Goal: Task Accomplishment & Management: Use online tool/utility

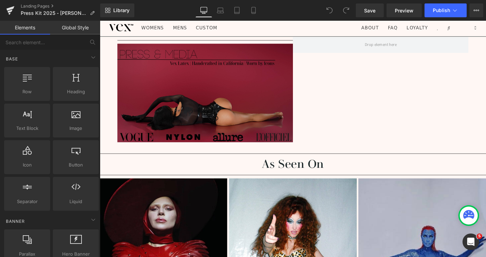
click at [229, 114] on img at bounding box center [214, 103] width 190 height 115
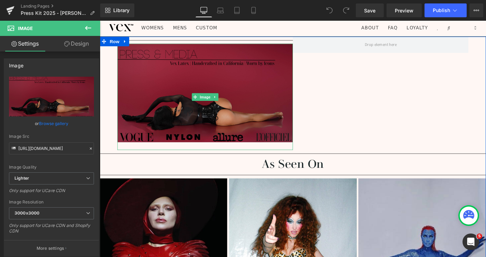
click at [306, 82] on img at bounding box center [214, 103] width 190 height 115
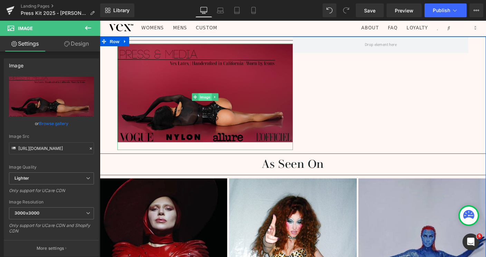
click at [216, 102] on span "Image" at bounding box center [214, 103] width 15 height 8
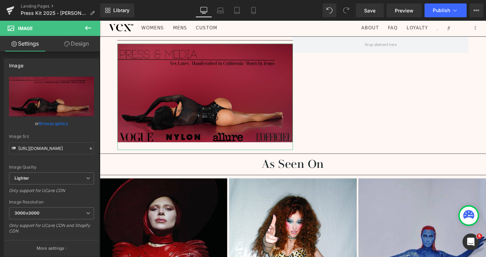
click at [75, 40] on link "Design" at bounding box center [76, 44] width 50 height 16
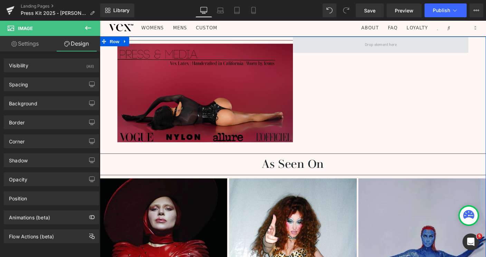
click at [396, 47] on span at bounding box center [403, 46] width 39 height 11
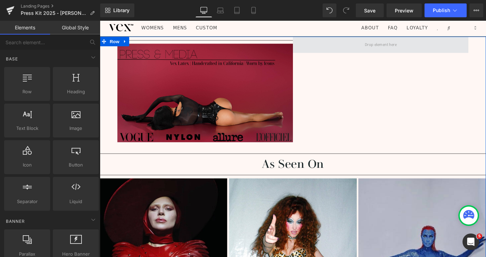
click at [397, 48] on span at bounding box center [403, 46] width 39 height 11
click at [128, 44] on icon at bounding box center [127, 43] width 5 height 5
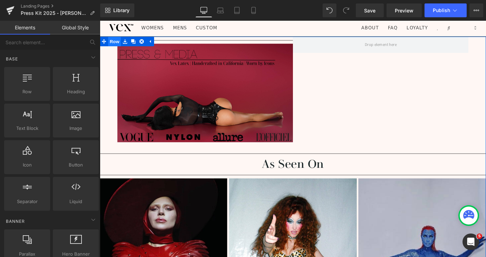
click at [118, 42] on span "Row" at bounding box center [116, 43] width 14 height 10
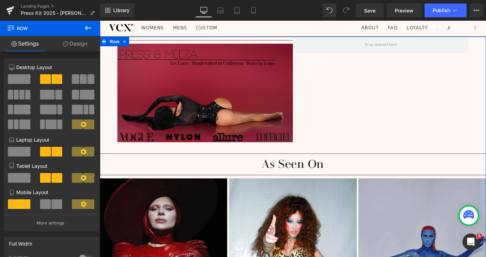
click at [13, 83] on span at bounding box center [19, 79] width 22 height 10
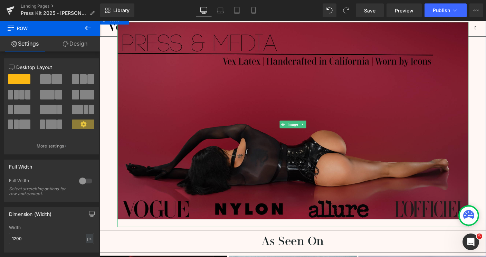
scroll to position [45, 0]
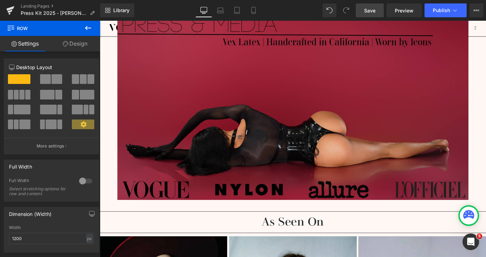
click at [376, 10] on link "Save" at bounding box center [370, 10] width 28 height 14
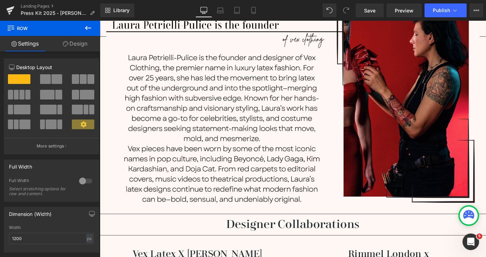
scroll to position [515, 0]
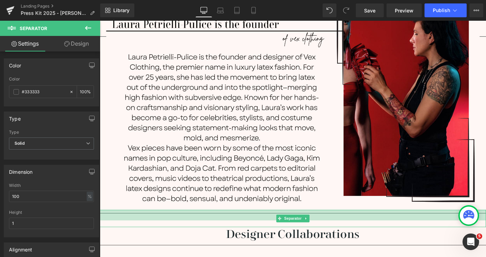
drag, startPoint x: 181, startPoint y: 217, endPoint x: 183, endPoint y: 228, distance: 11.5
click at [183, 228] on div "Separator 33px" at bounding box center [309, 235] width 418 height 19
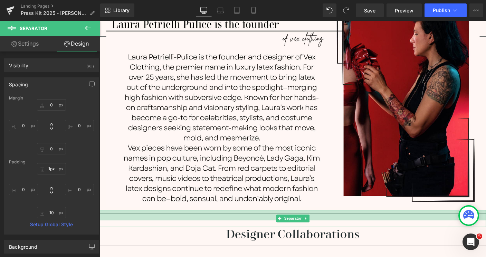
type input "0px"
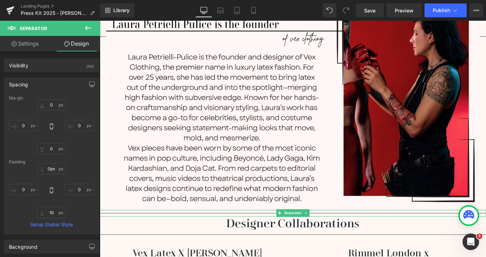
drag, startPoint x: 264, startPoint y: 226, endPoint x: 264, endPoint y: 215, distance: 11.4
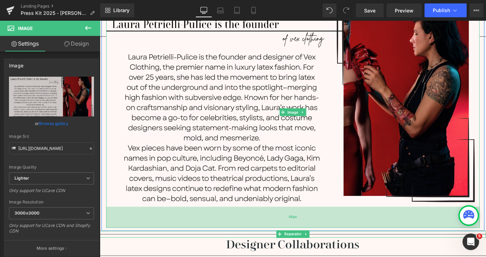
drag, startPoint x: 268, startPoint y: 213, endPoint x: 281, endPoint y: 235, distance: 25.4
click at [267, 236] on div "Image 66px Row" at bounding box center [309, 116] width 415 height 264
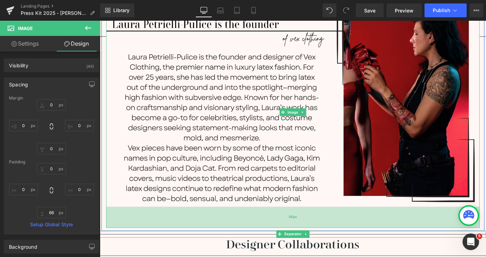
click at [280, 229] on div "66px" at bounding box center [309, 233] width 404 height 23
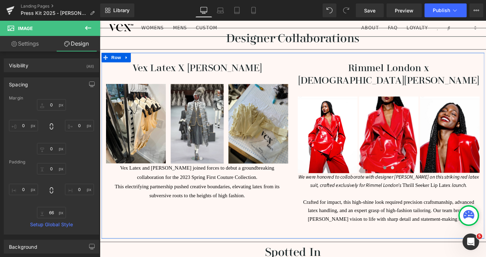
scroll to position [740, 0]
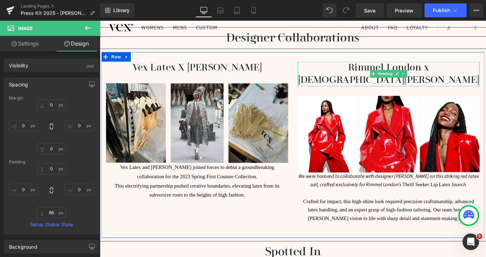
click at [385, 65] on h1 "Rimmel London x [DEMOGRAPHIC_DATA][PERSON_NAME]" at bounding box center [412, 78] width 197 height 27
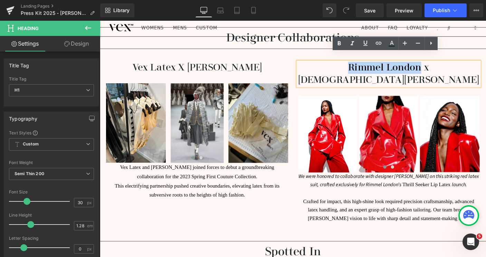
drag, startPoint x: 405, startPoint y: 63, endPoint x: 330, endPoint y: 60, distance: 75.1
click at [328, 65] on h1 "Rimmel London x [DEMOGRAPHIC_DATA][PERSON_NAME]" at bounding box center [412, 78] width 197 height 27
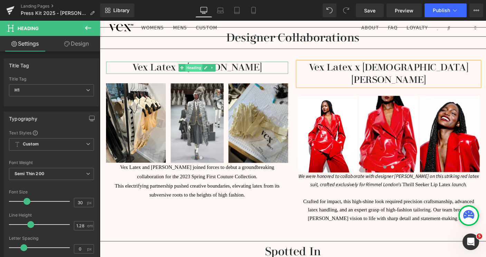
click at [194, 67] on span "Heading" at bounding box center [202, 71] width 19 height 8
click at [245, 65] on h1 "Vex Latex X [PERSON_NAME]" at bounding box center [205, 71] width 197 height 13
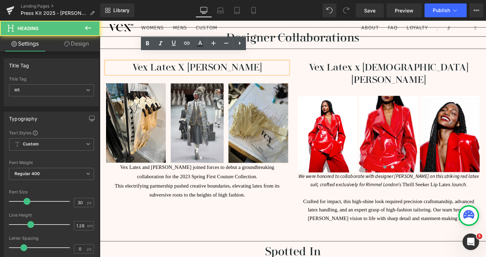
click at [198, 65] on h1 "Vex Latex X [PERSON_NAME]" at bounding box center [205, 71] width 197 height 13
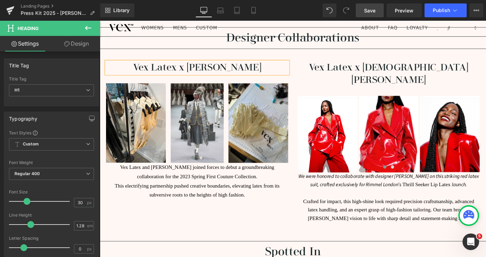
click at [368, 10] on span "Save" at bounding box center [369, 10] width 11 height 7
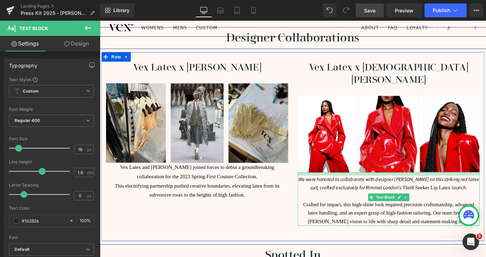
click at [340, 185] on div "We were honored to collaborate with designer [PERSON_NAME] on this striking red…" at bounding box center [412, 214] width 197 height 58
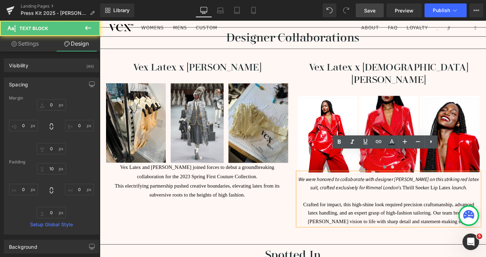
click at [279, 225] on div "Vex Latex x [PERSON_NAME] Heading Image Image Image Image ‹ › Carousel Vex Late…" at bounding box center [309, 157] width 415 height 205
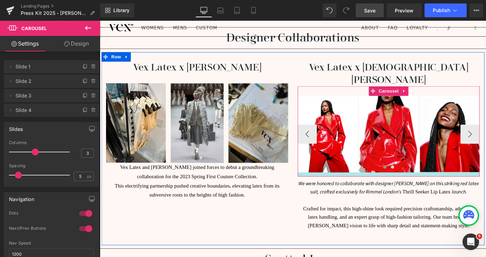
drag, startPoint x: 327, startPoint y: 161, endPoint x: 328, endPoint y: 166, distance: 4.2
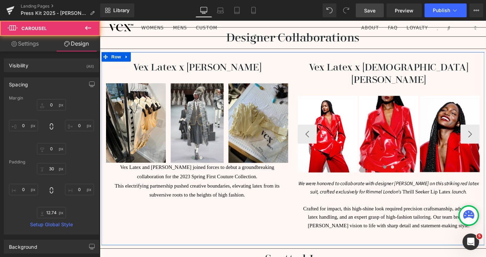
click at [287, 215] on div "Vex Latex x [PERSON_NAME] Heading Image Image Image Image ‹ › Carousel Vex Late…" at bounding box center [309, 159] width 415 height 209
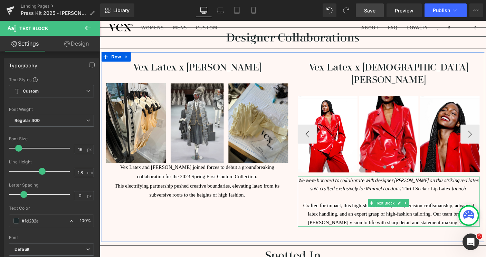
click at [326, 163] on div "Vex Latex x [DEMOGRAPHIC_DATA][PERSON_NAME] Heading Image Image Image ‹ › Carou…" at bounding box center [412, 154] width 207 height 179
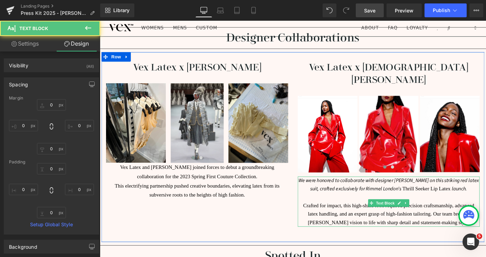
click at [279, 225] on div "Vex Latex x [PERSON_NAME] Heading Image Image Image Image ‹ › Carousel Vex Late…" at bounding box center [309, 158] width 415 height 206
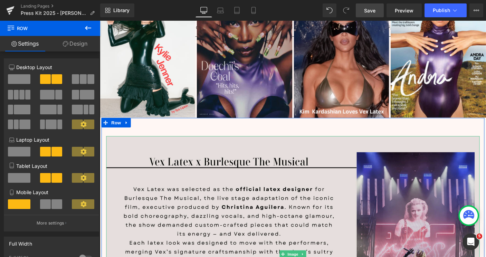
scroll to position [1035, 0]
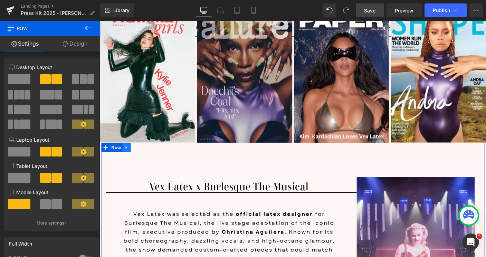
click at [131, 156] on icon at bounding box center [128, 158] width 5 height 5
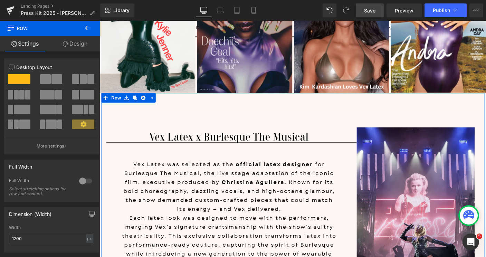
scroll to position [1081, 0]
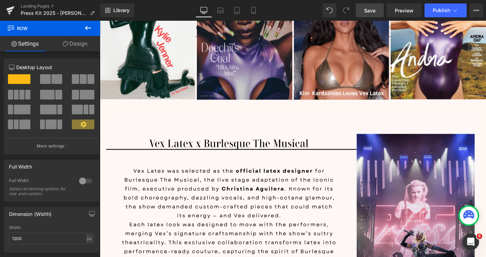
click at [91, 28] on icon at bounding box center [88, 28] width 6 height 4
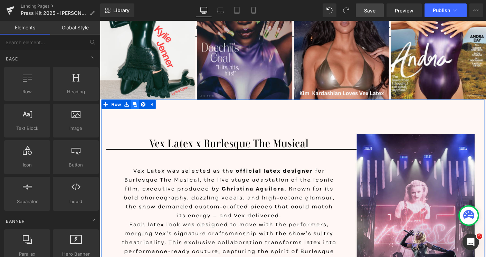
click at [139, 109] on icon at bounding box center [137, 111] width 5 height 5
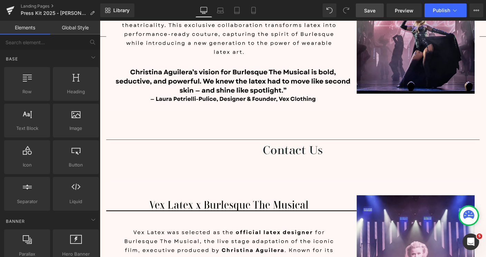
scroll to position [1318, 0]
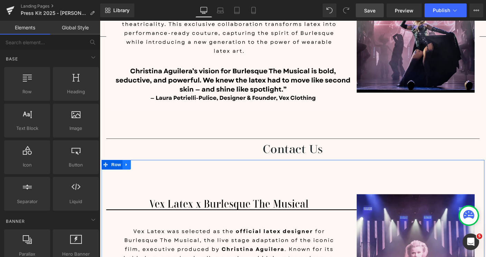
click at [129, 174] on icon at bounding box center [128, 176] width 5 height 5
click at [146, 174] on icon at bounding box center [146, 176] width 5 height 5
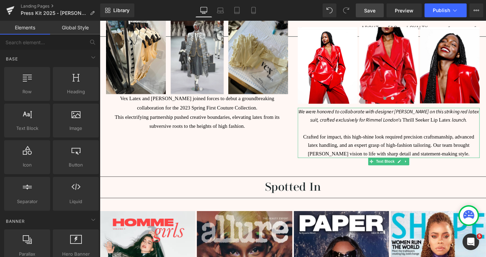
scroll to position [820, 0]
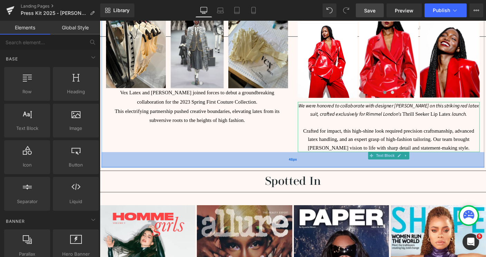
click at [148, 163] on div "48px" at bounding box center [309, 171] width 415 height 17
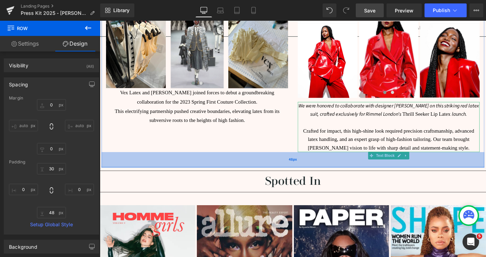
click at [152, 163] on div "48px" at bounding box center [309, 171] width 415 height 17
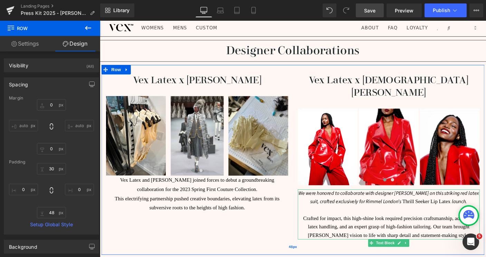
scroll to position [727, 0]
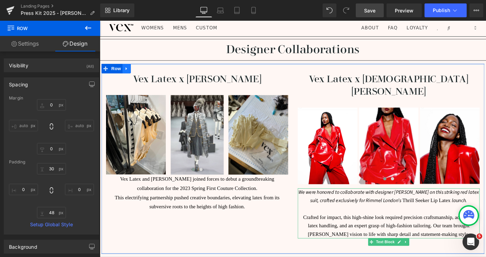
click at [129, 71] on icon at bounding box center [128, 72] width 1 height 3
click at [140, 70] on icon at bounding box center [137, 72] width 5 height 5
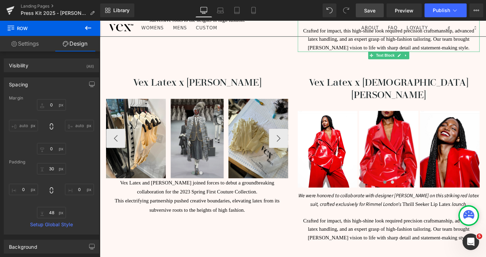
scroll to position [929, 0]
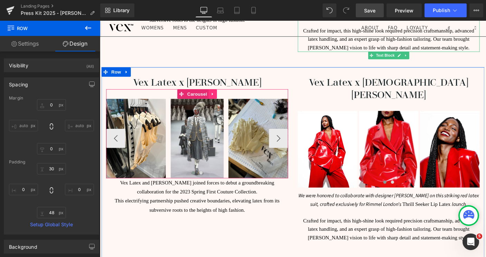
click at [222, 99] on icon at bounding box center [221, 100] width 1 height 3
click at [228, 98] on icon at bounding box center [226, 100] width 5 height 5
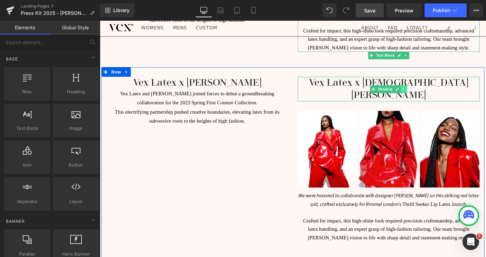
click at [431, 93] on icon at bounding box center [429, 95] width 4 height 4
click at [433, 93] on icon at bounding box center [433, 95] width 4 height 4
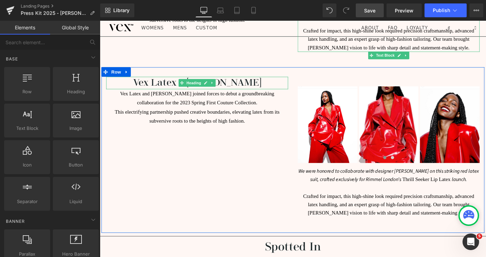
click at [221, 86] on icon at bounding box center [222, 88] width 4 height 4
click at [225, 86] on icon at bounding box center [226, 88] width 4 height 4
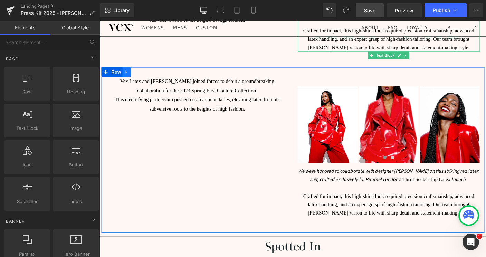
click at [131, 74] on icon at bounding box center [128, 76] width 5 height 5
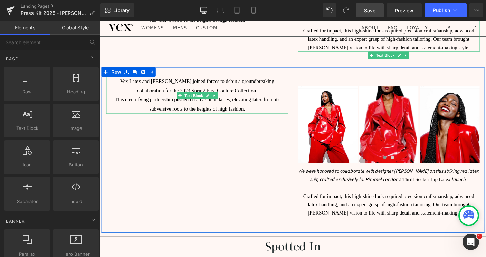
click at [240, 103] on span "This electrifying partnership pushed creative boundaries, elevating latex from …" at bounding box center [205, 111] width 178 height 16
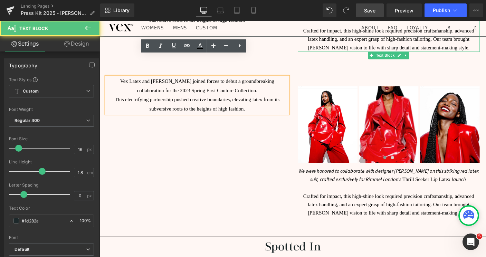
click at [226, 103] on span "This electrifying partnership pushed creative boundaries, elevating latex from …" at bounding box center [205, 111] width 178 height 16
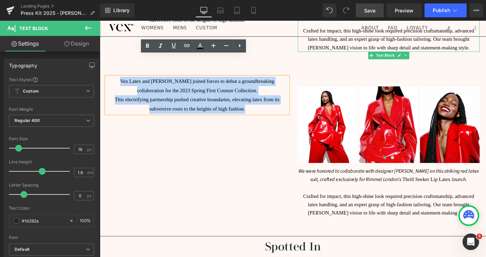
drag, startPoint x: 267, startPoint y: 97, endPoint x: 160, endPoint y: 53, distance: 115.7
click at [160, 71] on div "Vex Latex and [PERSON_NAME] joined forces to debut a groundbreaking collaborati…" at bounding box center [309, 160] width 415 height 179
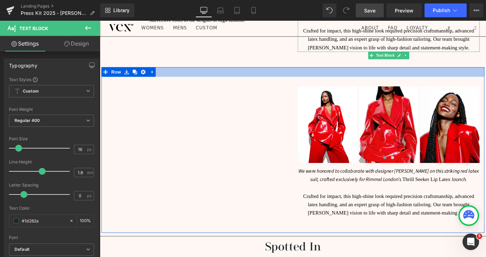
click at [180, 71] on div at bounding box center [309, 76] width 415 height 10
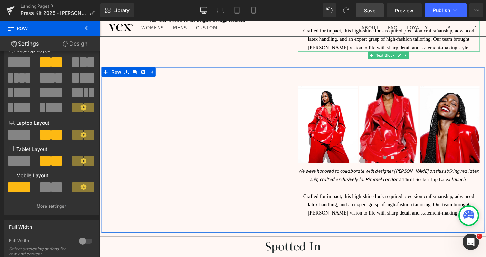
scroll to position [0, 0]
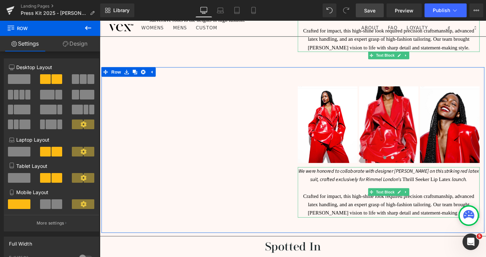
click at [397, 180] on em "We were honored to collaborate with designer [PERSON_NAME] on this striking red…" at bounding box center [413, 188] width 196 height 17
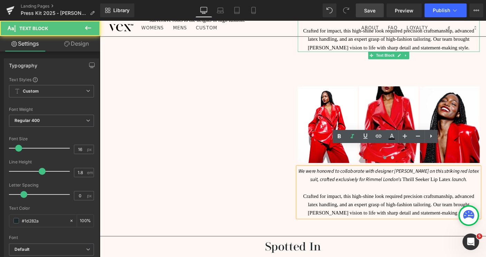
click at [459, 180] on em "We were honored to collaborate with designer [PERSON_NAME] on this striking red…" at bounding box center [413, 188] width 196 height 17
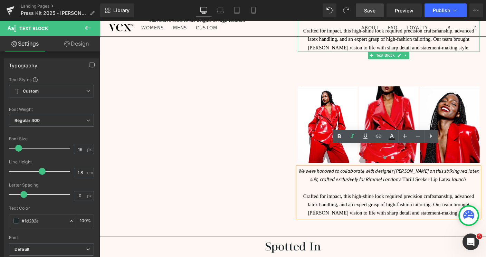
click at [424, 197] on p at bounding box center [412, 201] width 197 height 9
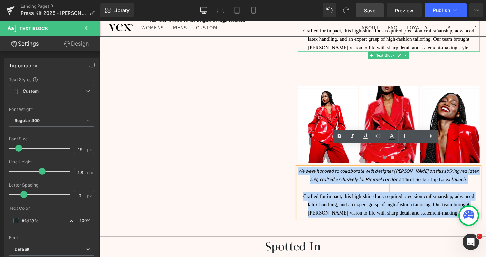
drag, startPoint x: 479, startPoint y: 206, endPoint x: 276, endPoint y: 139, distance: 213.8
click at [276, 139] on div "Text Block Image Image Image ‹ › Carousel We were honored to collaborate with d…" at bounding box center [309, 160] width 415 height 179
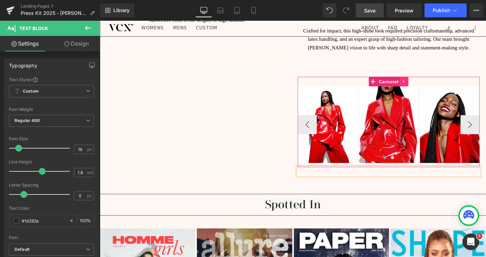
click at [432, 82] on link at bounding box center [429, 87] width 9 height 10
click at [426, 84] on icon at bounding box center [425, 86] width 5 height 5
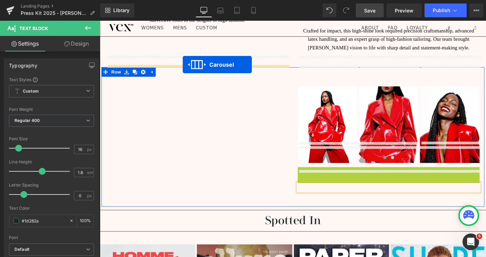
drag, startPoint x: 397, startPoint y: 162, endPoint x: 190, endPoint y: 68, distance: 227.5
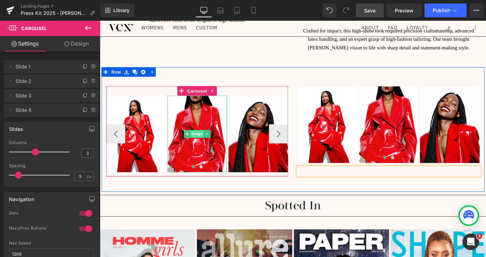
click at [206, 139] on span "Image" at bounding box center [205, 143] width 15 height 8
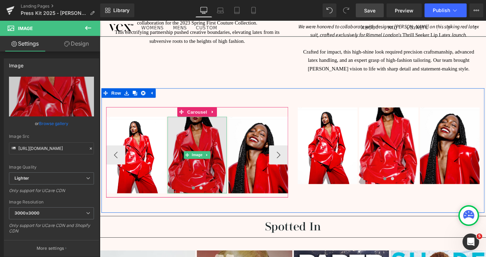
scroll to position [904, 0]
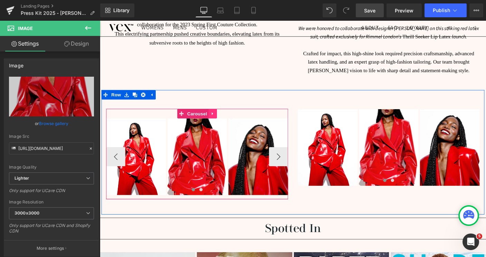
click at [221, 119] on icon at bounding box center [222, 121] width 5 height 5
click at [227, 119] on icon at bounding box center [226, 121] width 5 height 5
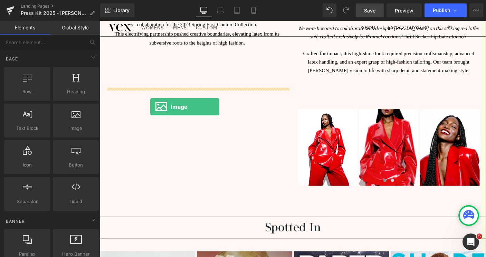
drag, startPoint x: 170, startPoint y: 140, endPoint x: 154, endPoint y: 114, distance: 30.7
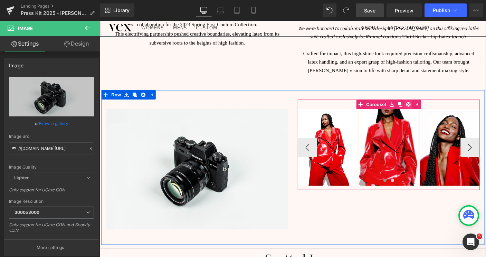
click at [433, 109] on icon at bounding box center [434, 111] width 5 height 5
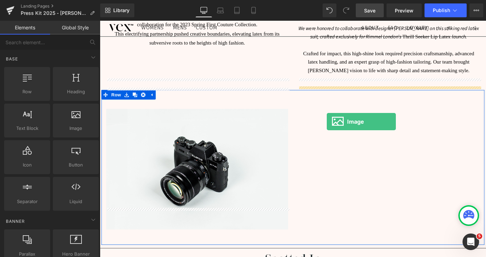
drag, startPoint x: 181, startPoint y: 146, endPoint x: 346, endPoint y: 130, distance: 165.7
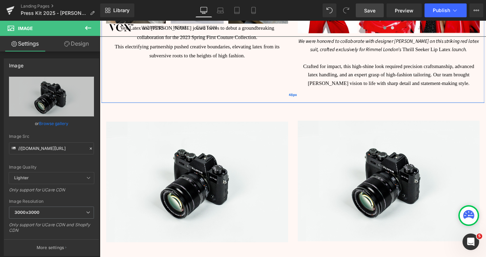
scroll to position [892, 0]
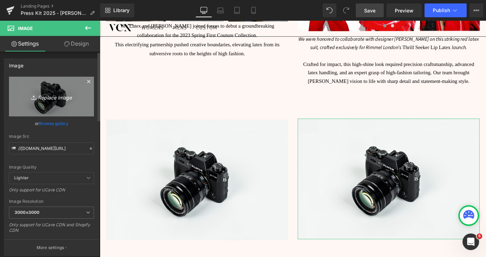
click at [49, 98] on icon "Replace Image" at bounding box center [51, 96] width 55 height 9
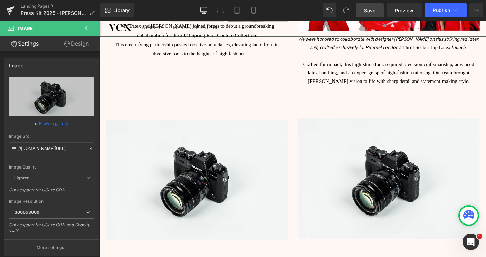
type input "C:\fakepath\5.png"
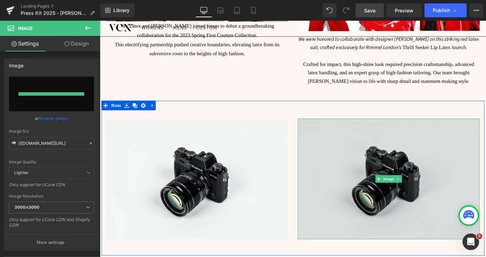
type input "[URL][DOMAIN_NAME]"
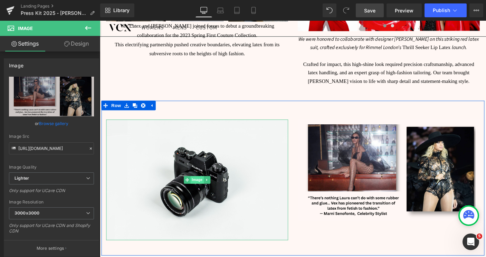
click at [209, 189] on span "Image" at bounding box center [205, 193] width 15 height 8
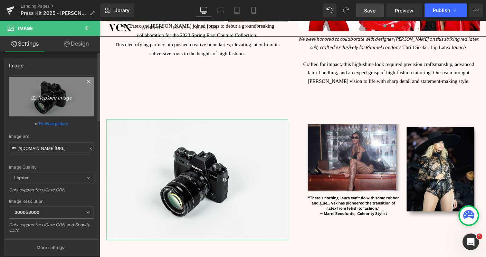
click at [48, 98] on icon "Replace Image" at bounding box center [51, 96] width 55 height 9
type input "C:\fakepath\4.png"
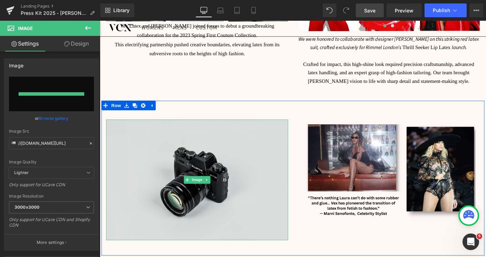
type input "[URL][DOMAIN_NAME]"
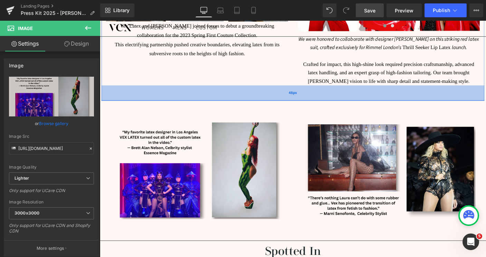
drag, startPoint x: 229, startPoint y: 105, endPoint x: 230, endPoint y: 77, distance: 28.0
click at [230, 77] on div "Separator Image Row Separator As Seen On Heading Separator Image [DEMOGRAPHIC_D…" at bounding box center [309, 76] width 418 height 1861
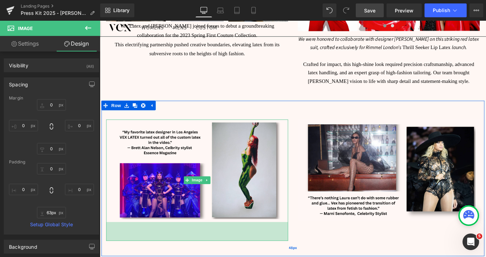
drag, startPoint x: 226, startPoint y: 215, endPoint x: 227, endPoint y: 234, distance: 18.7
click at [228, 237] on div "Text Block Image 59px Text Block Image Row 48px" at bounding box center [309, 191] width 415 height 168
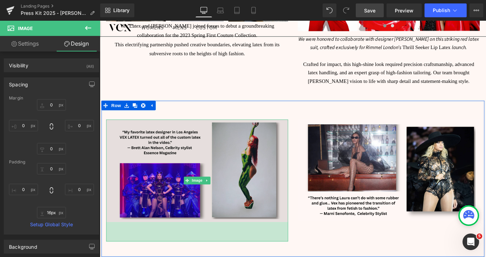
type input "0px"
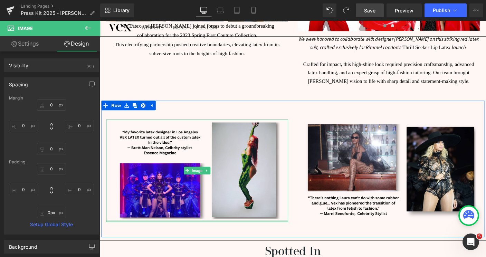
drag, startPoint x: 227, startPoint y: 235, endPoint x: 228, endPoint y: 215, distance: 19.7
click at [228, 237] on div at bounding box center [205, 238] width 197 height 2
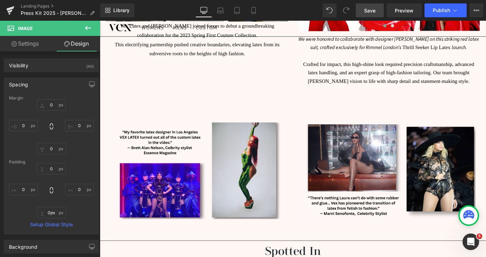
click at [100, 21] on span "48px" at bounding box center [100, 21] width 0 height 0
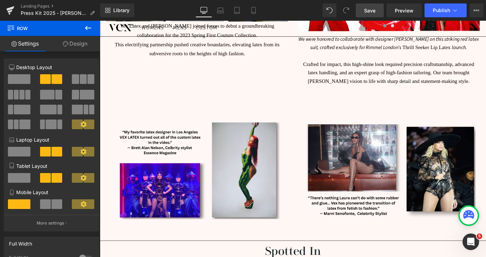
click at [90, 29] on icon at bounding box center [88, 28] width 8 height 8
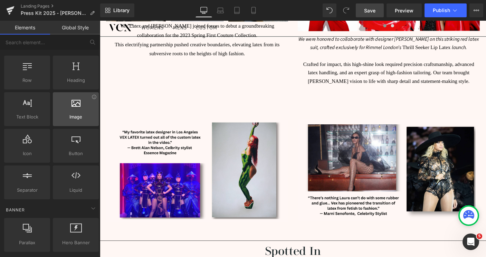
scroll to position [9, 0]
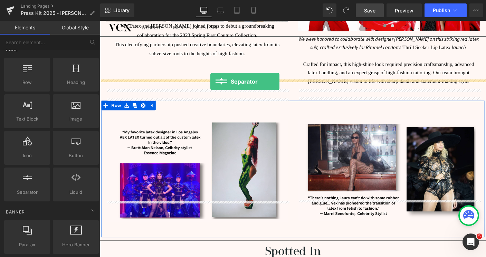
drag, startPoint x: 129, startPoint y: 197, endPoint x: 219, endPoint y: 87, distance: 142.6
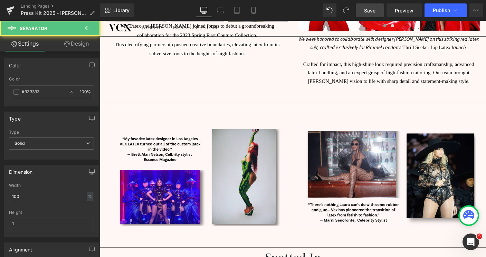
scroll to position [893, 0]
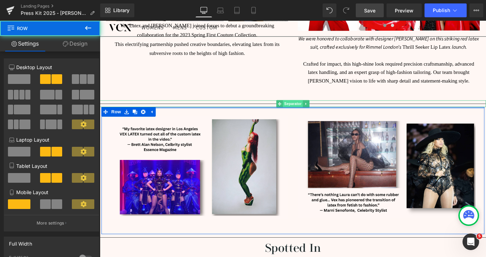
drag, startPoint x: 310, startPoint y: 100, endPoint x: 309, endPoint y: 84, distance: 15.9
click at [309, 84] on div "Separator Image Row Separator As Seen On Heading Separator Image [DEMOGRAPHIC_D…" at bounding box center [309, 74] width 418 height 1858
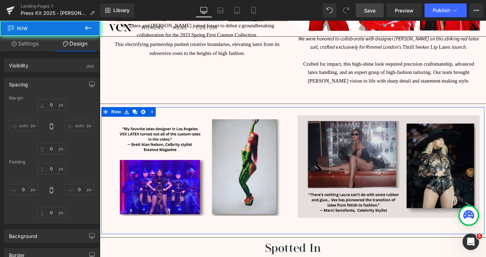
type input "0"
type input "48"
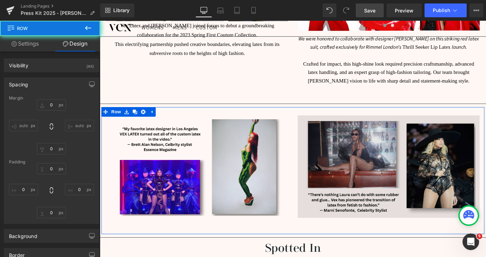
type input "0"
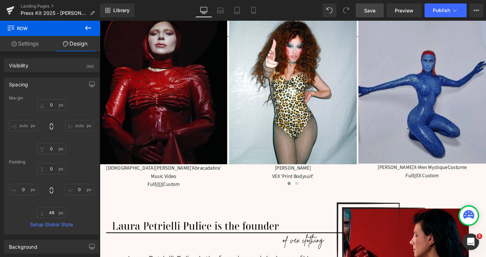
scroll to position [295, 0]
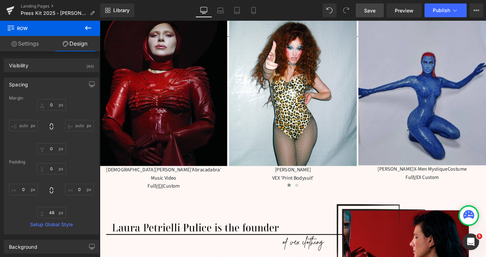
click at [373, 8] on span "Save" at bounding box center [369, 10] width 11 height 7
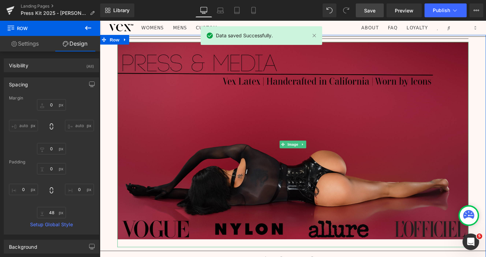
scroll to position [0, 0]
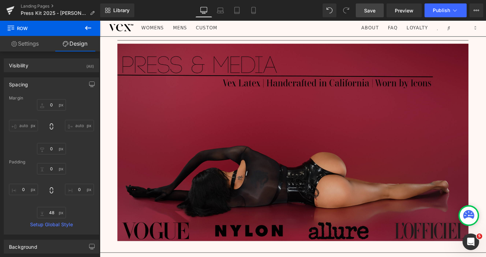
click at [345, 49] on img at bounding box center [309, 157] width 380 height 222
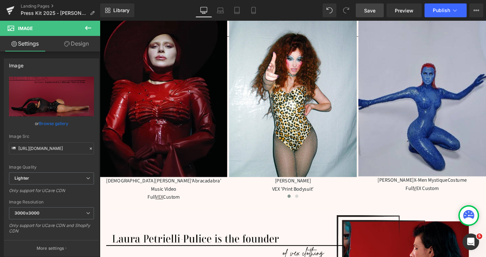
scroll to position [291, 0]
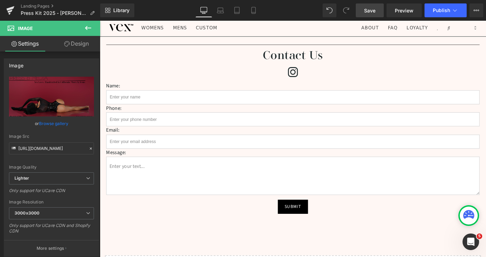
scroll to position [1565, 0]
click at [448, 9] on span "Publish" at bounding box center [441, 11] width 17 height 6
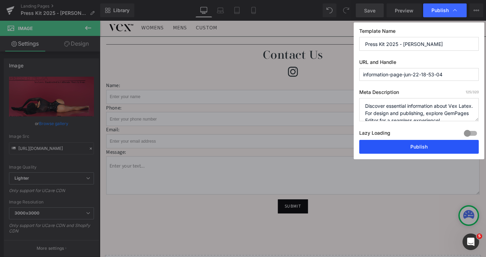
click at [421, 144] on button "Publish" at bounding box center [419, 147] width 120 height 14
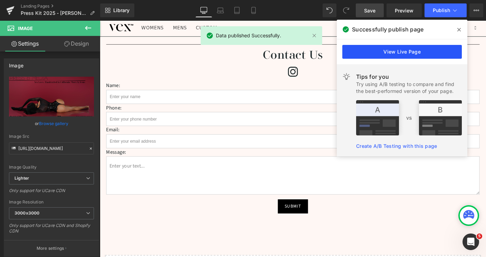
click at [404, 55] on link "View Live Page" at bounding box center [403, 52] width 120 height 14
